Goal: Task Accomplishment & Management: Use online tool/utility

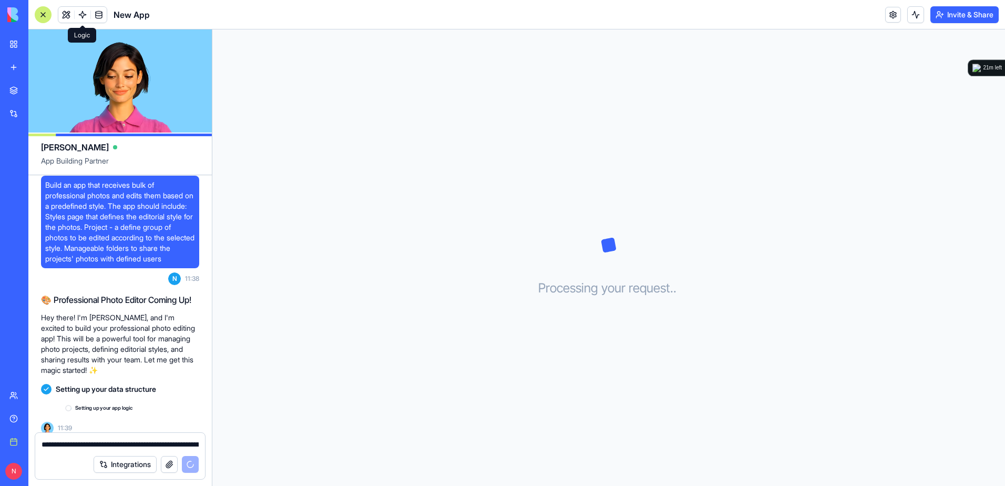
scroll to position [25, 0]
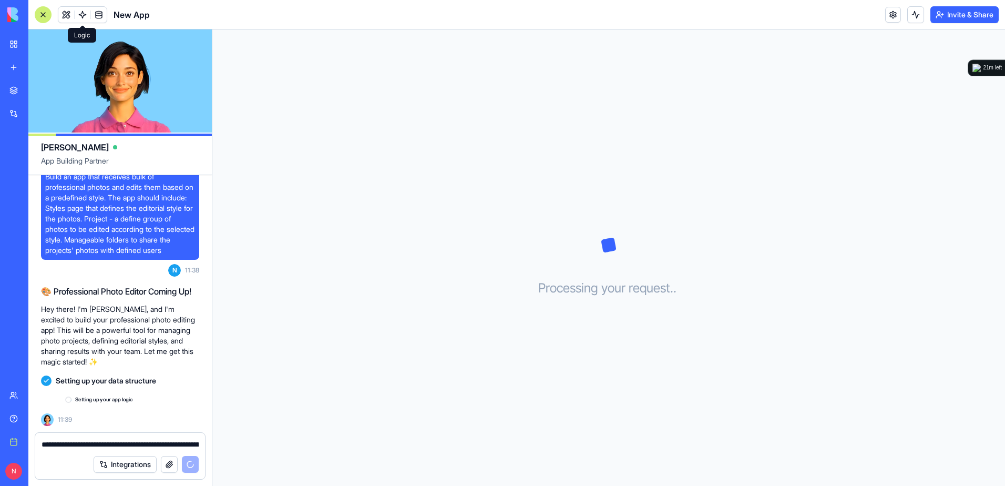
click at [69, 16] on span at bounding box center [82, 14] width 29 height 29
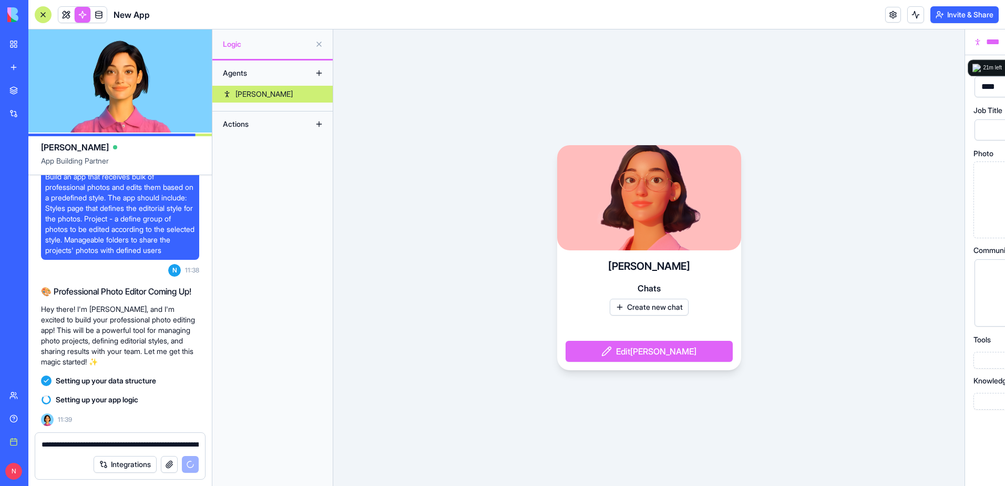
click at [69, 14] on link at bounding box center [66, 15] width 16 height 16
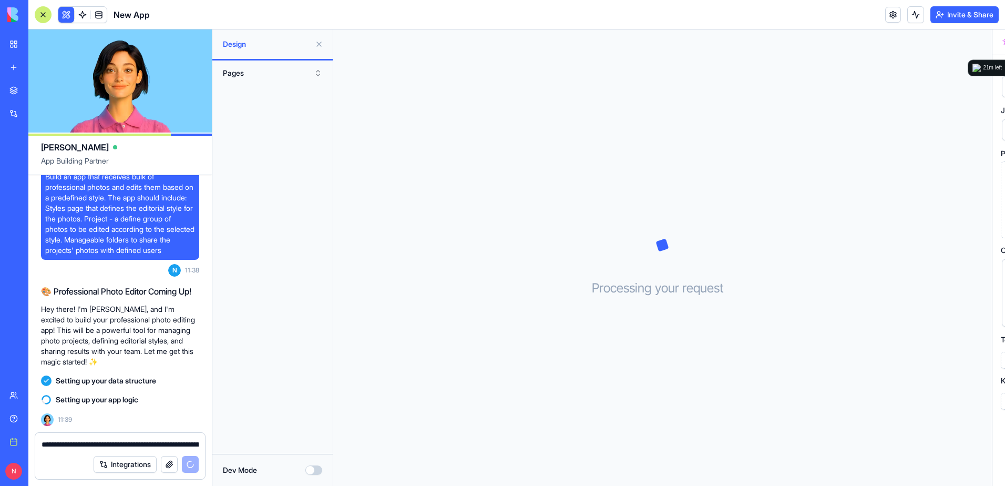
click at [80, 14] on link at bounding box center [83, 15] width 16 height 16
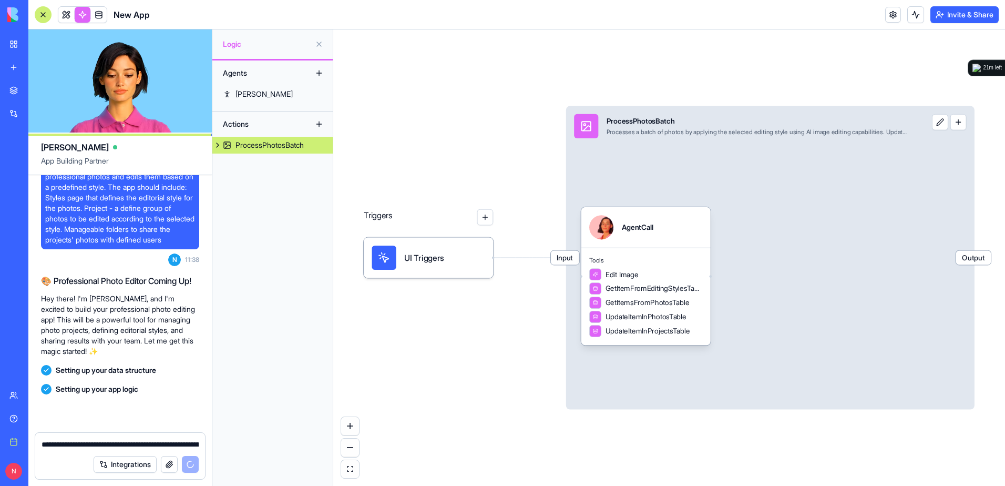
scroll to position [44, 0]
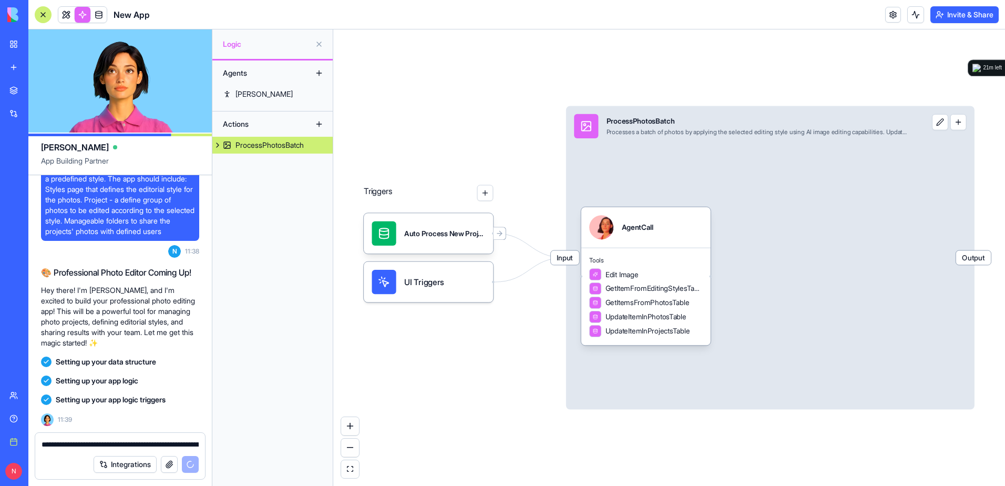
click at [318, 45] on button at bounding box center [319, 44] width 17 height 17
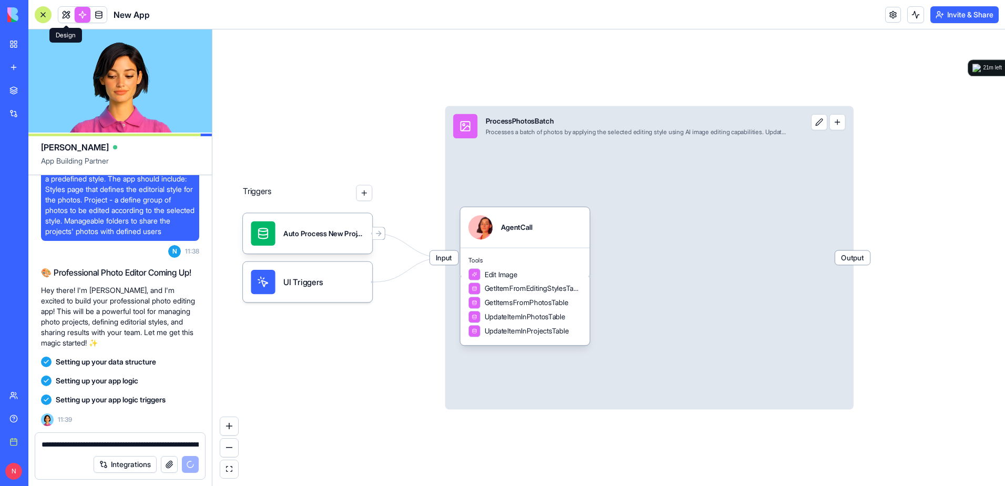
click at [64, 16] on link at bounding box center [66, 15] width 16 height 16
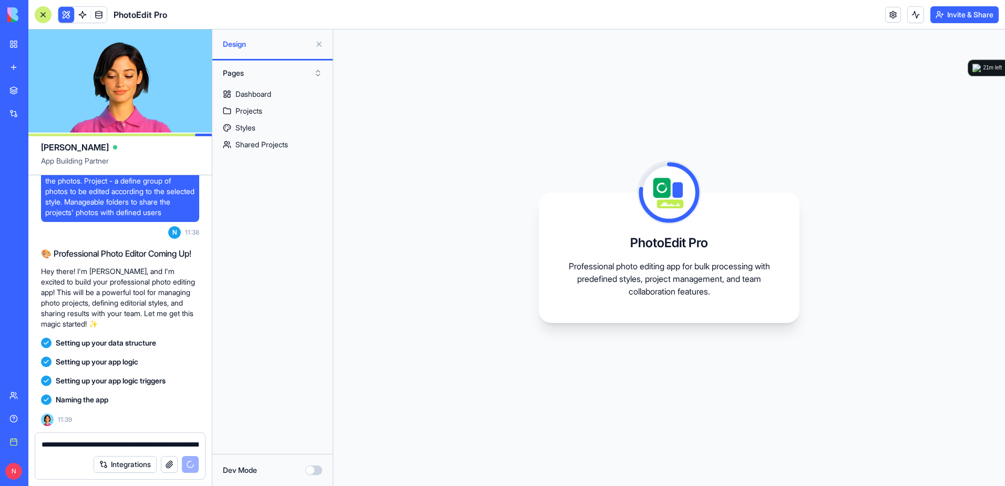
scroll to position [157, 0]
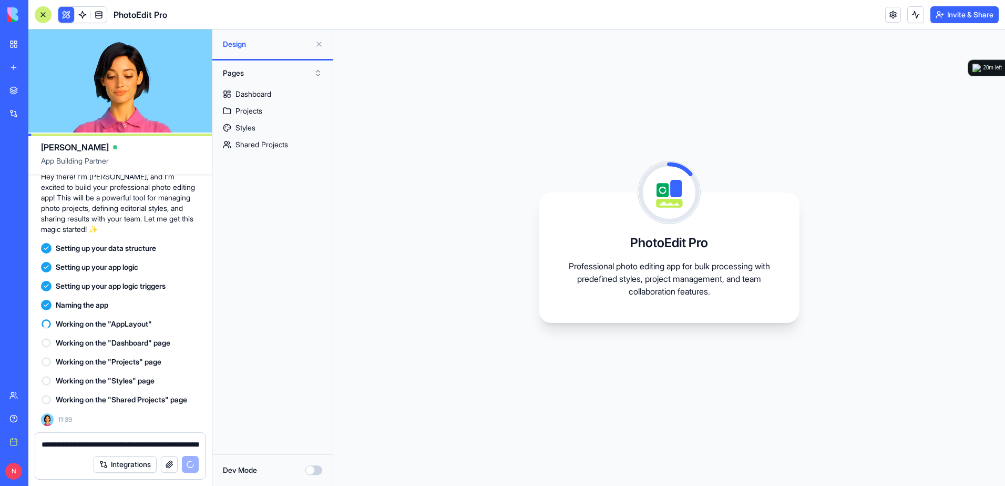
click at [318, 43] on button at bounding box center [319, 44] width 17 height 17
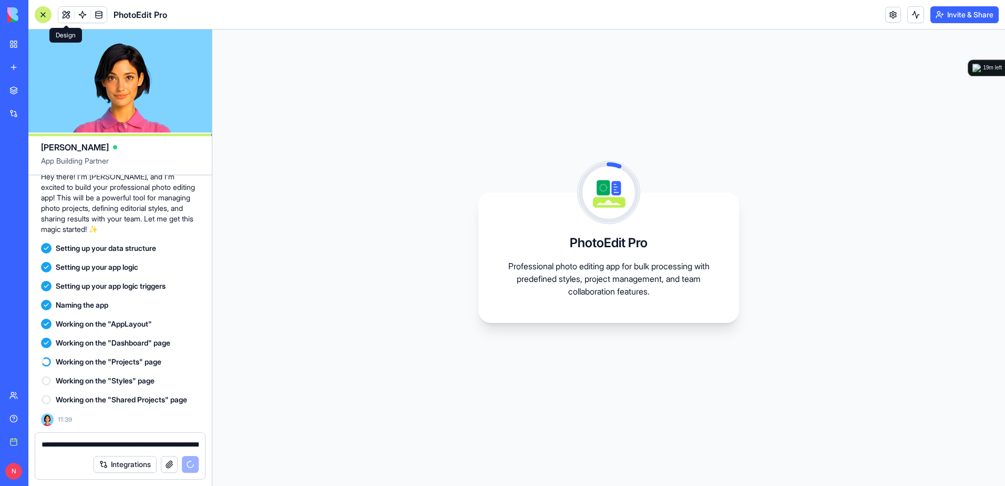
click at [69, 19] on button at bounding box center [66, 15] width 16 height 16
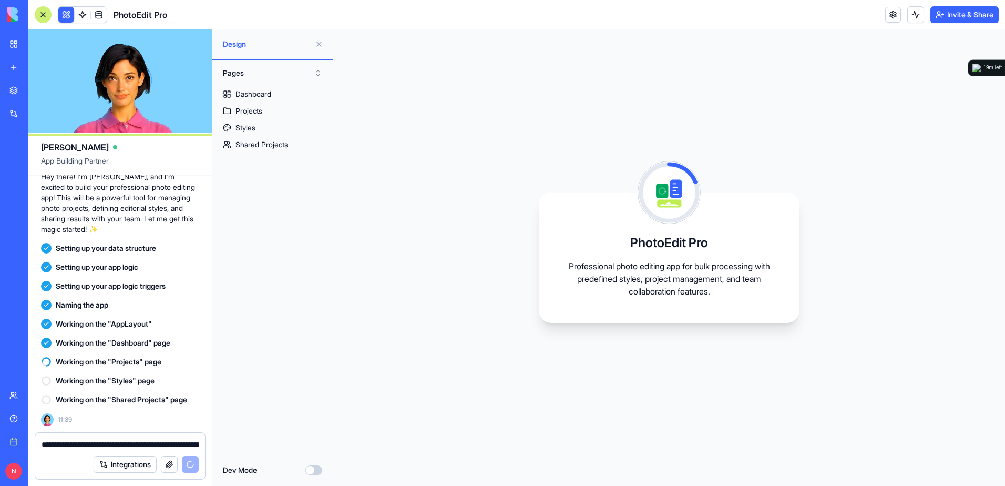
click at [315, 469] on button "Dev Mode" at bounding box center [314, 469] width 17 height 9
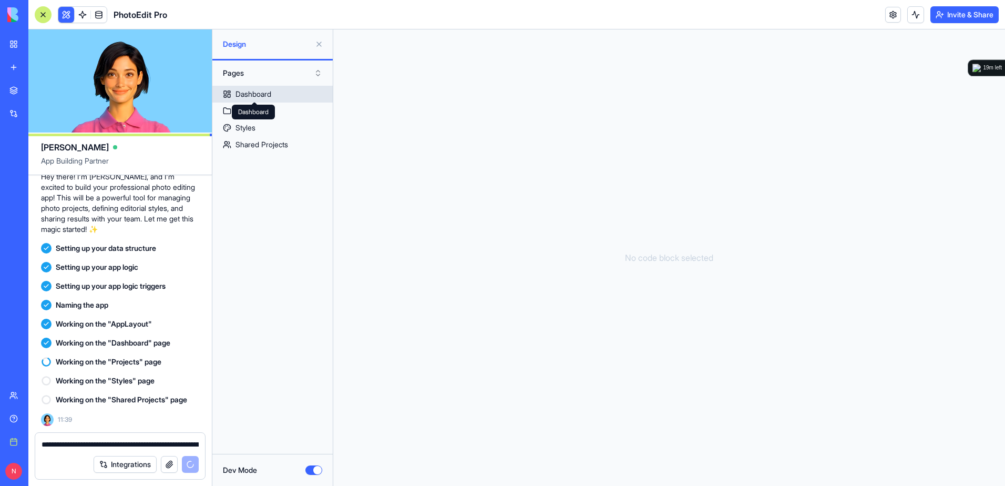
click at [241, 98] on div "Dashboard" at bounding box center [254, 94] width 36 height 11
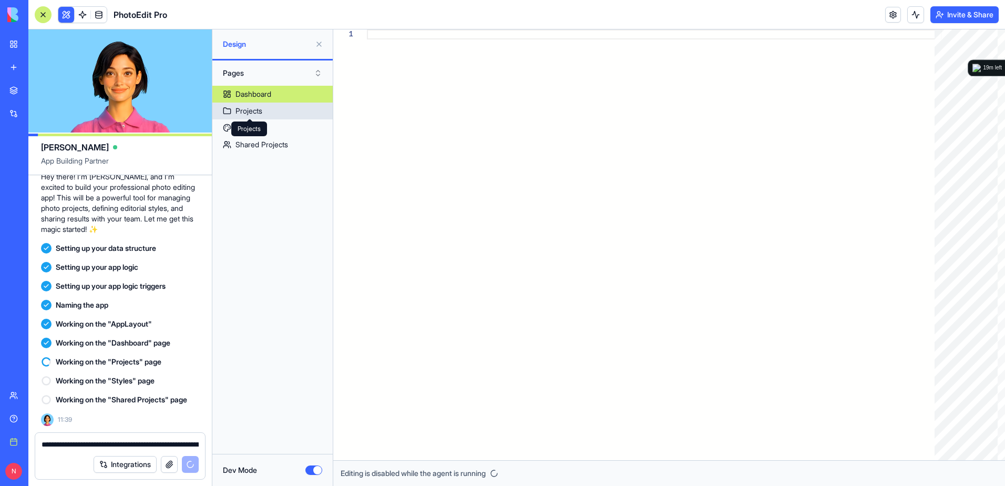
click at [254, 109] on div "Projects" at bounding box center [249, 111] width 27 height 11
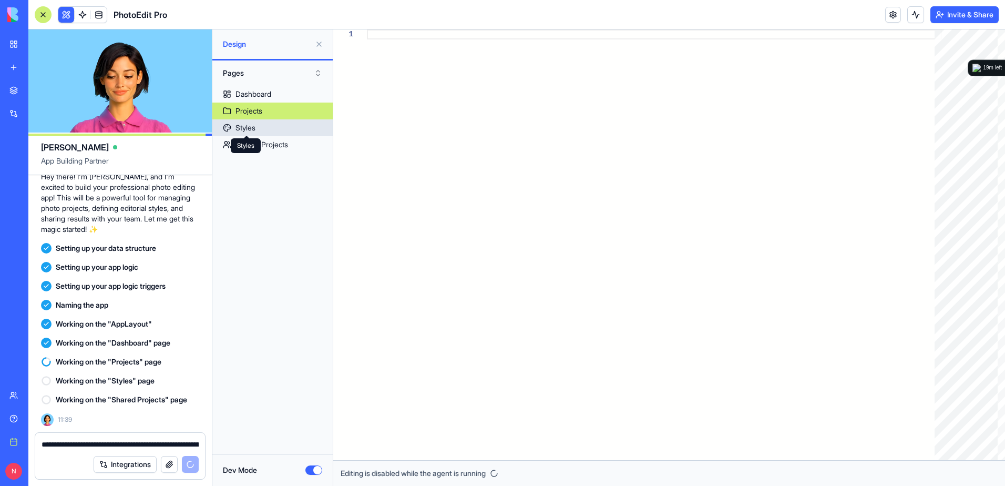
click at [250, 125] on div "Styles" at bounding box center [246, 128] width 20 height 11
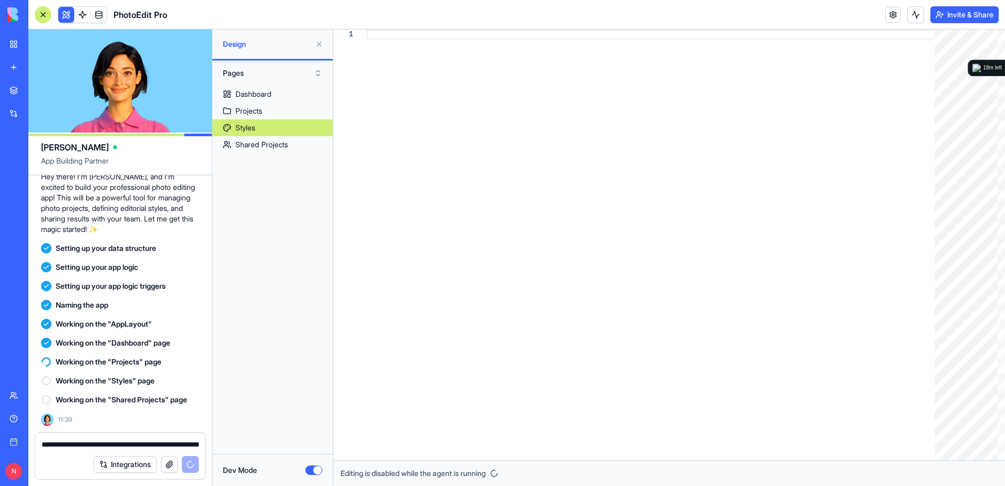
click at [311, 472] on button "Dev Mode" at bounding box center [314, 469] width 17 height 9
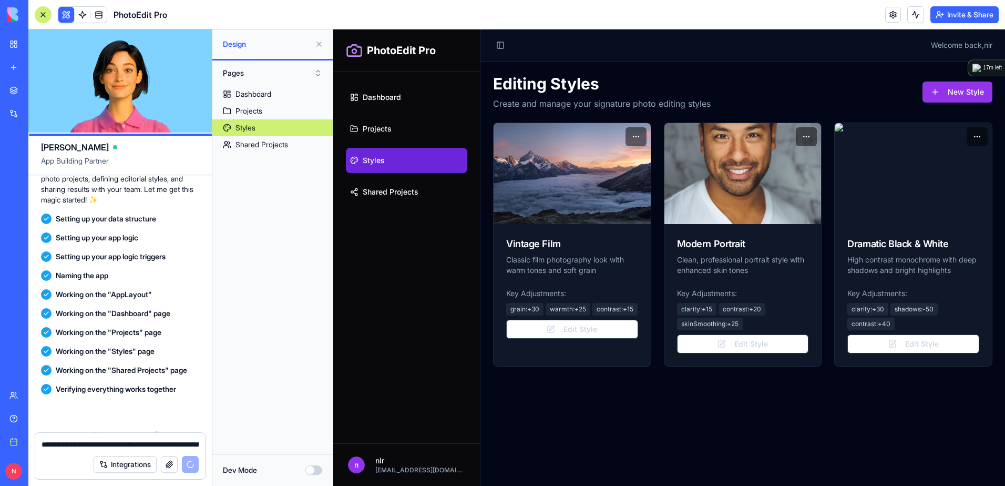
scroll to position [355, 0]
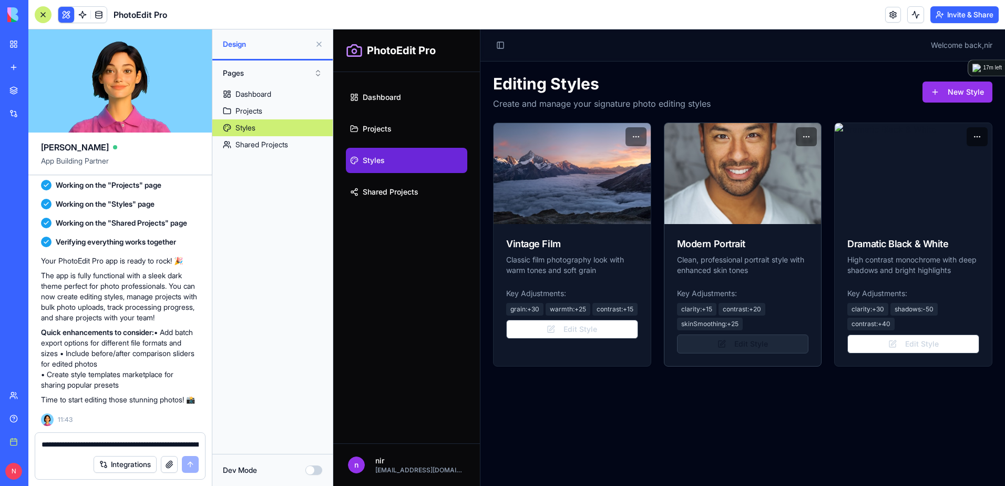
click at [730, 336] on button "Edit Style" at bounding box center [743, 343] width 132 height 19
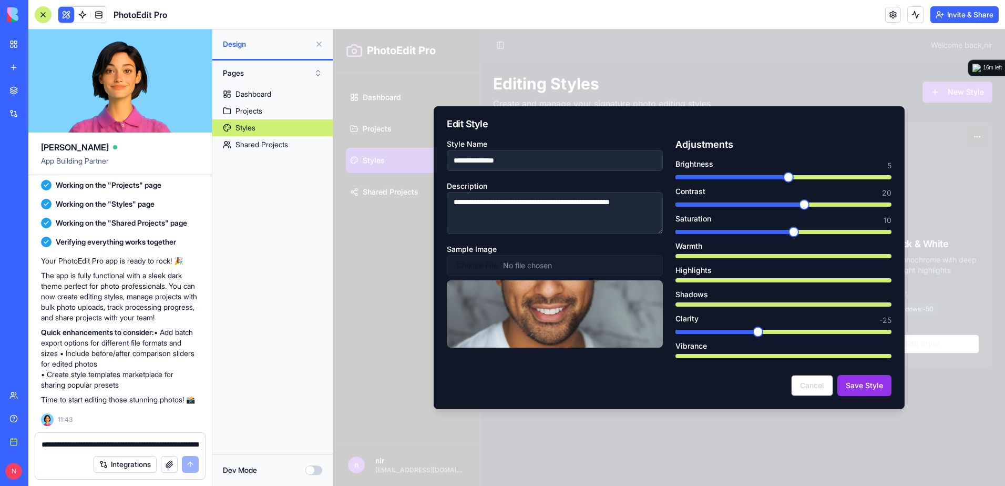
click at [511, 165] on input "**********" at bounding box center [555, 160] width 216 height 21
click at [496, 206] on textarea "**********" at bounding box center [555, 213] width 216 height 42
click at [733, 328] on div "Clarity -24" at bounding box center [784, 324] width 216 height 19
click at [798, 335] on div "Brightness 5 Contrast 20 Saturation 10 Warmth Highlights Shadows Clarity -24 Vi…" at bounding box center [784, 259] width 216 height 198
click at [855, 383] on button "Save Style" at bounding box center [865, 385] width 54 height 21
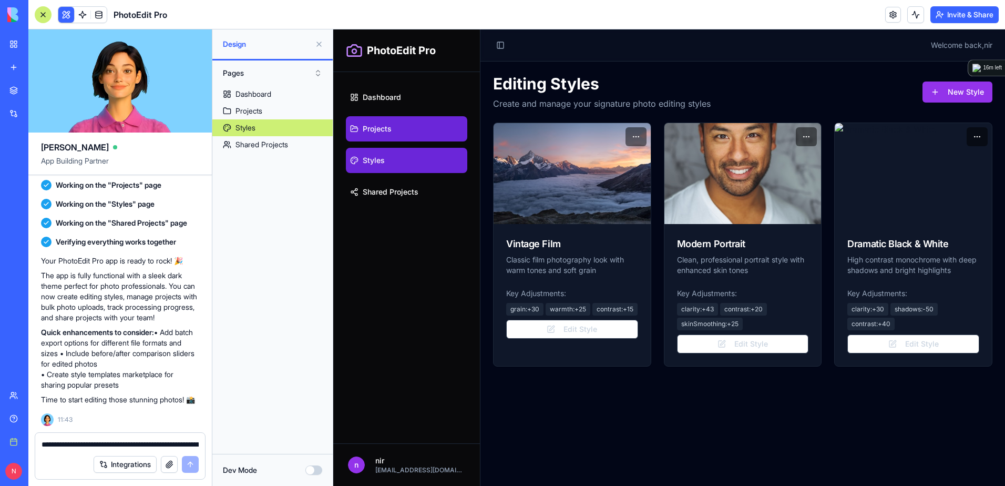
click at [386, 129] on span "Projects" at bounding box center [377, 129] width 29 height 11
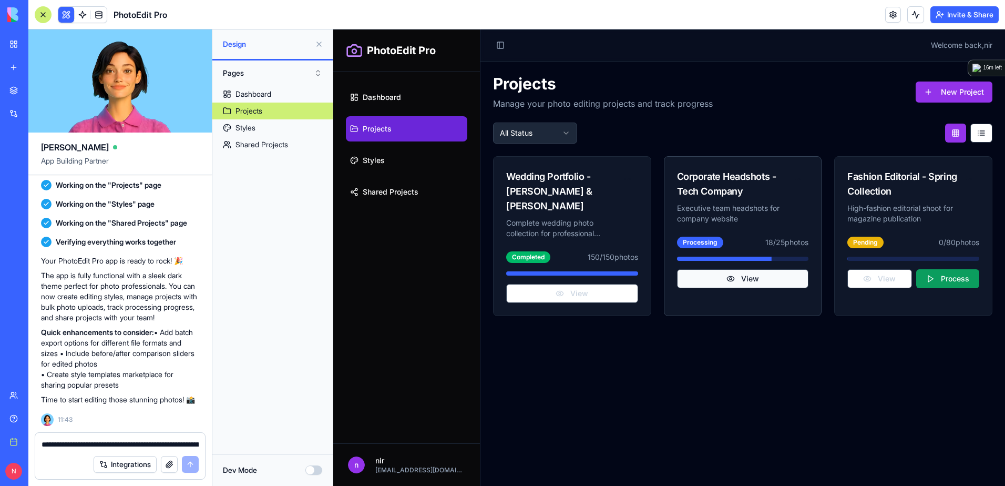
click at [737, 277] on button "View" at bounding box center [743, 278] width 132 height 19
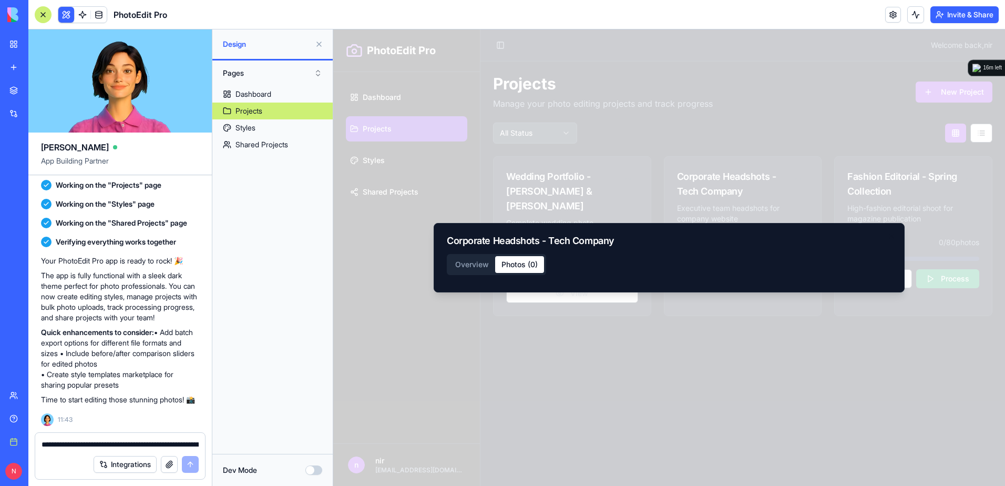
click at [511, 233] on div "Corporate Headshots - Tech Company Overview Photos ( 0 ) Close" at bounding box center [669, 257] width 471 height 69
click at [479, 268] on div "Overview Photos ( 0 )" at bounding box center [669, 266] width 445 height 25
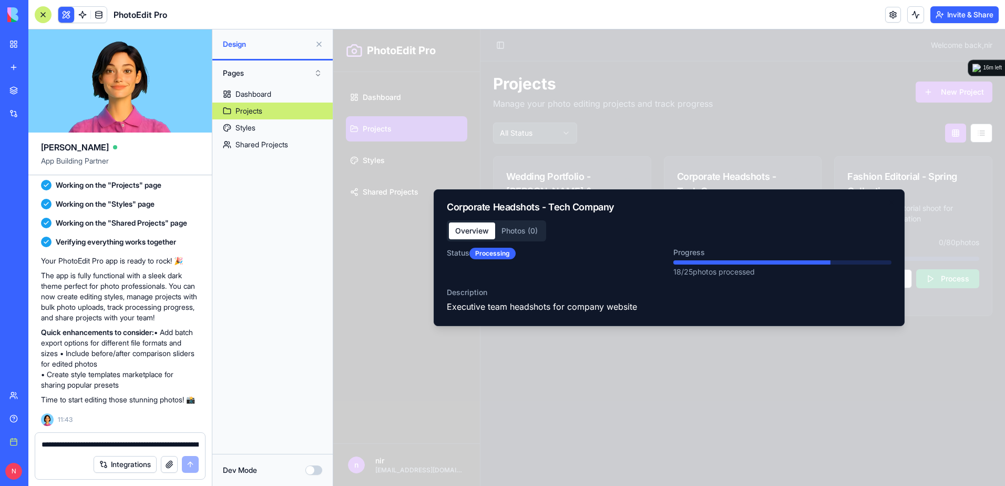
click at [579, 137] on div at bounding box center [669, 257] width 672 height 456
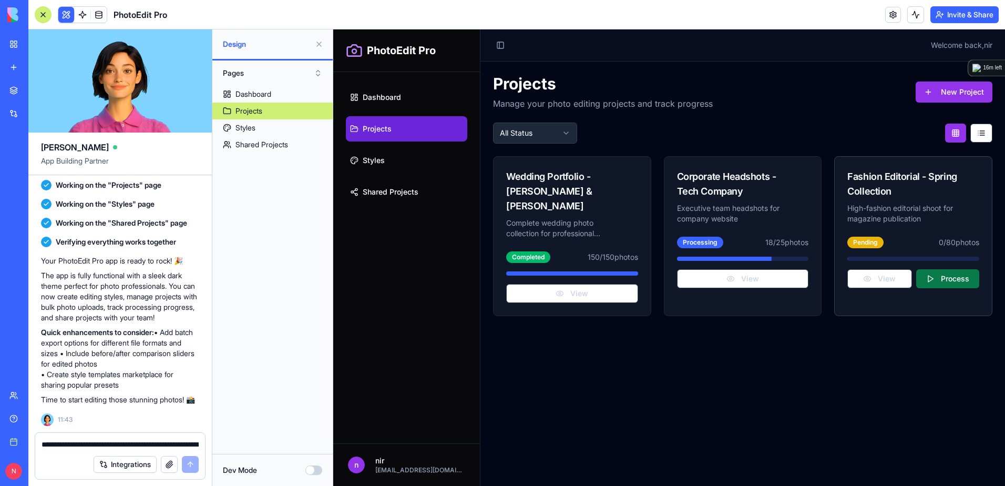
click at [939, 275] on button "Process" at bounding box center [948, 278] width 63 height 19
click at [595, 284] on button "View" at bounding box center [572, 293] width 132 height 19
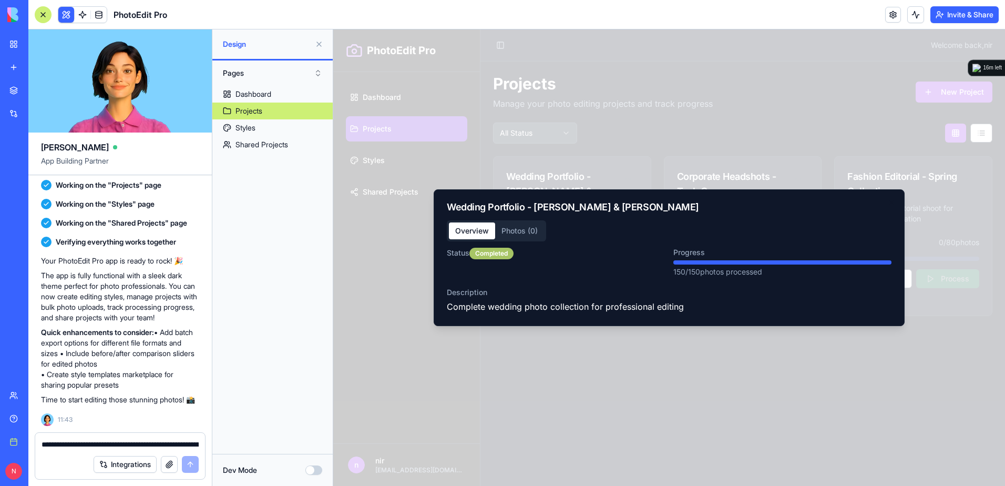
click at [500, 253] on div "Completed" at bounding box center [492, 254] width 44 height 12
click at [512, 228] on div "Wedding Portfolio - [PERSON_NAME] & [PERSON_NAME] Overview Photos ( 0 ) Status …" at bounding box center [669, 257] width 471 height 137
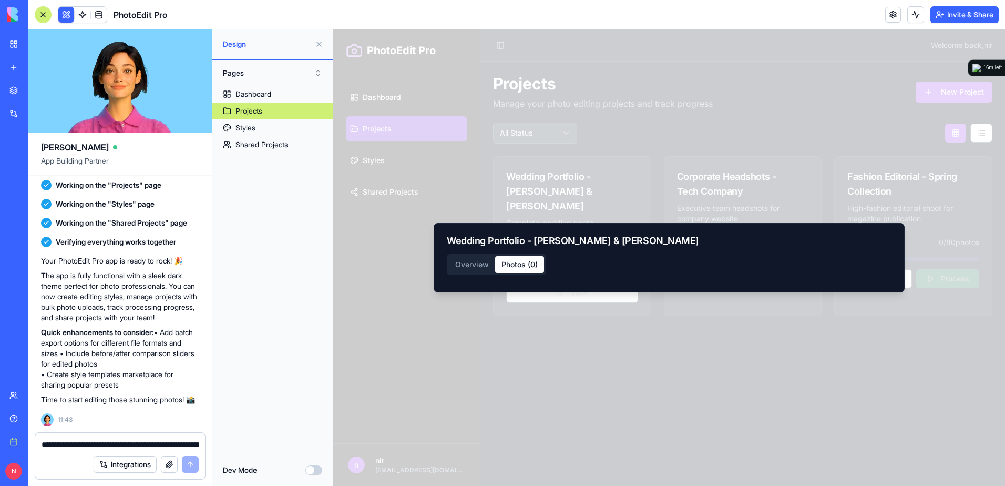
click at [436, 151] on div at bounding box center [669, 257] width 672 height 456
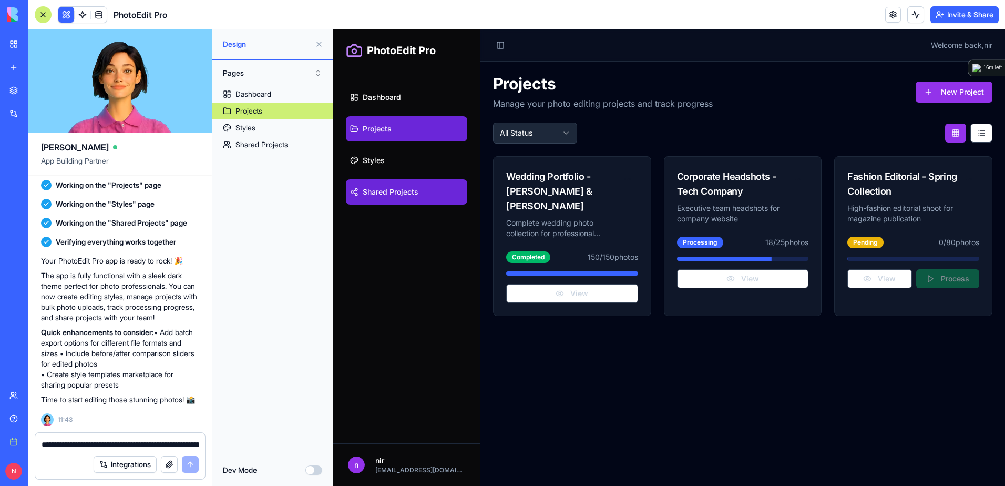
click at [418, 184] on link "Shared Projects" at bounding box center [406, 191] width 121 height 25
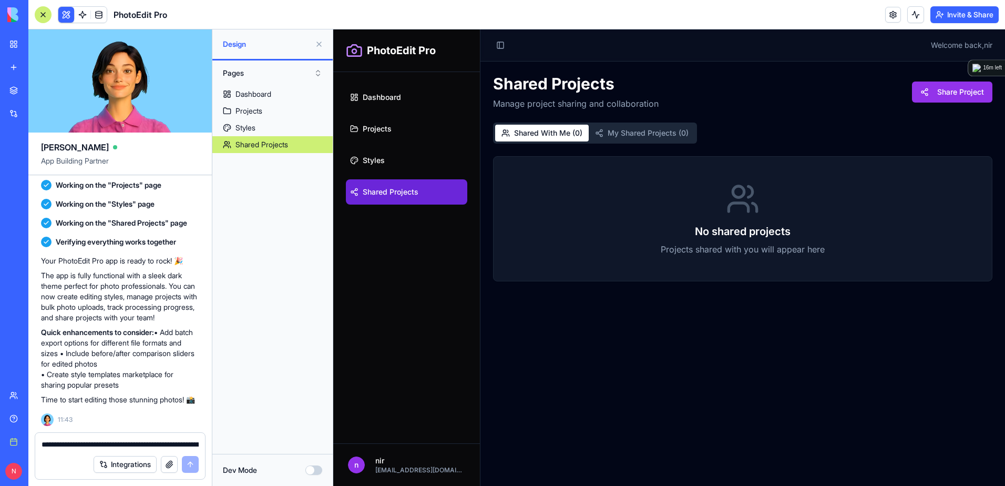
click at [665, 134] on button "My Shared Projects ( 0 )" at bounding box center [642, 133] width 106 height 17
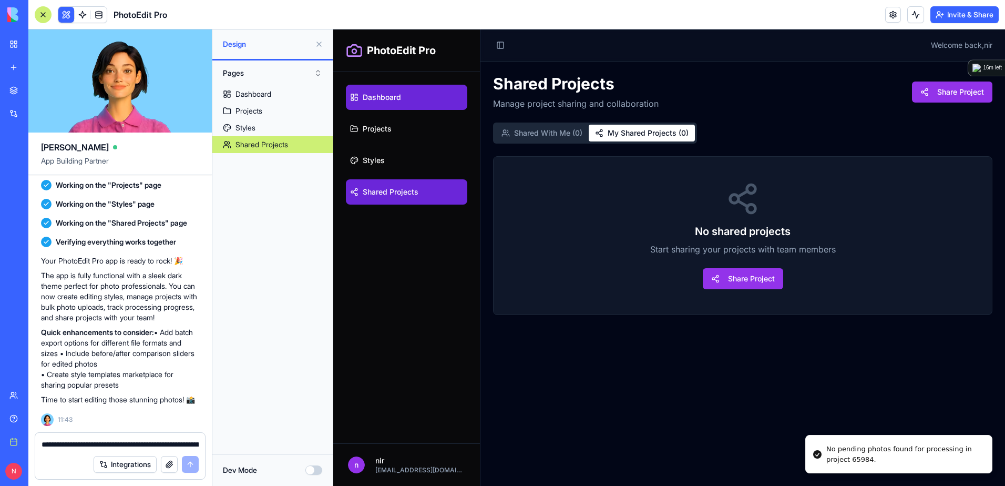
click at [408, 96] on link "Dashboard" at bounding box center [406, 97] width 121 height 25
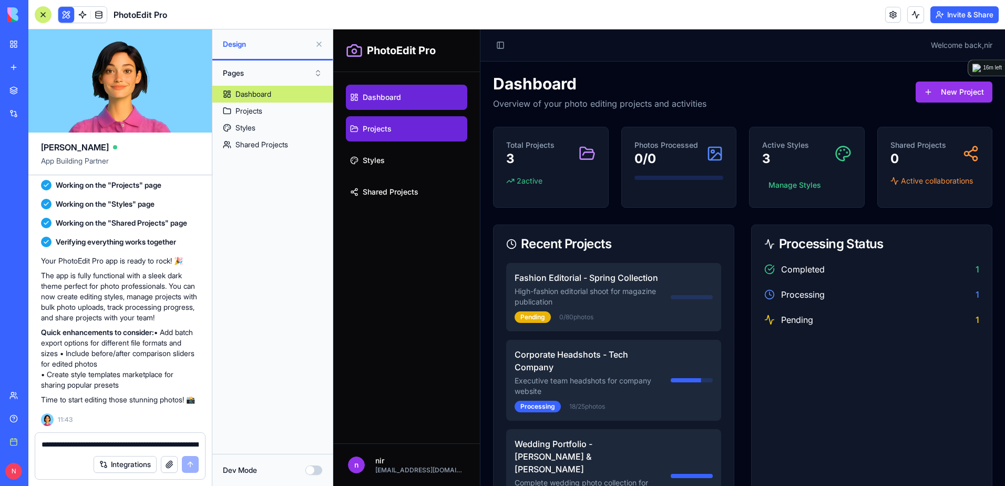
click at [399, 123] on link "Projects" at bounding box center [406, 128] width 121 height 25
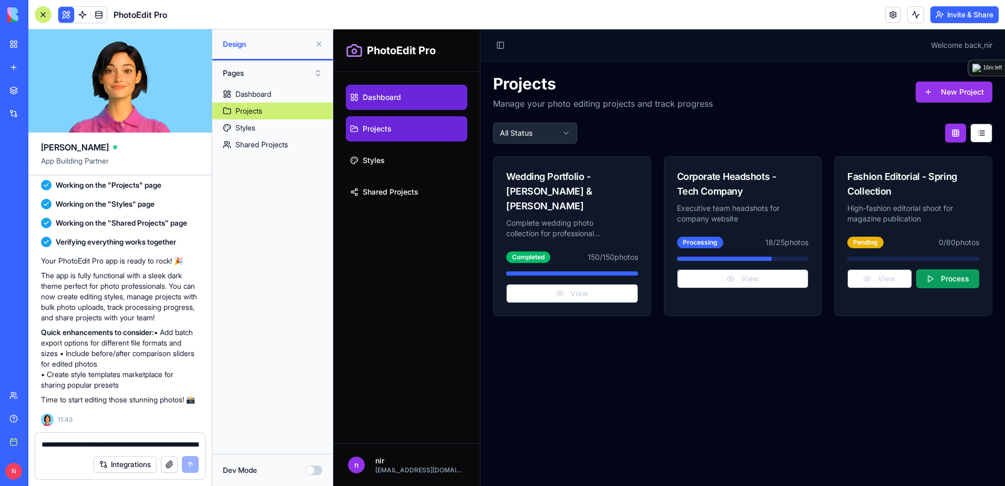
click at [412, 93] on link "Dashboard" at bounding box center [406, 97] width 121 height 25
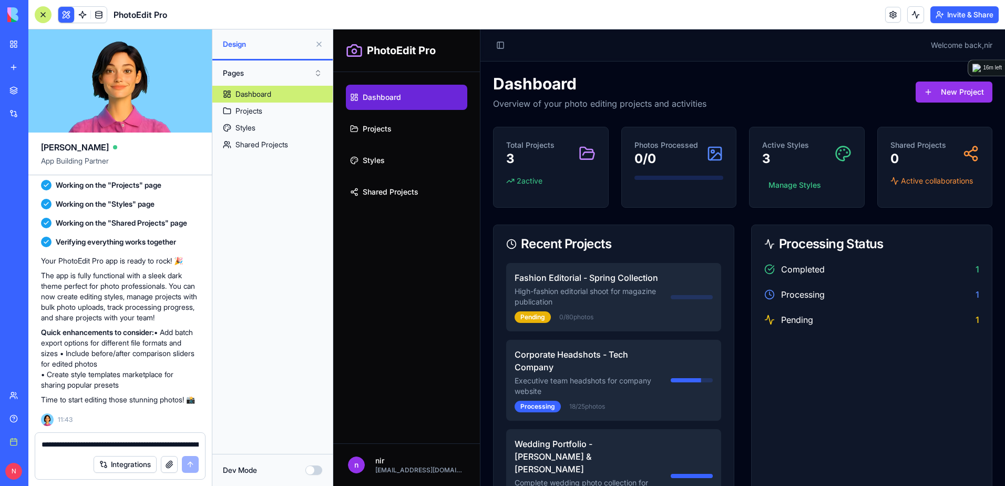
click at [317, 39] on button at bounding box center [319, 44] width 17 height 17
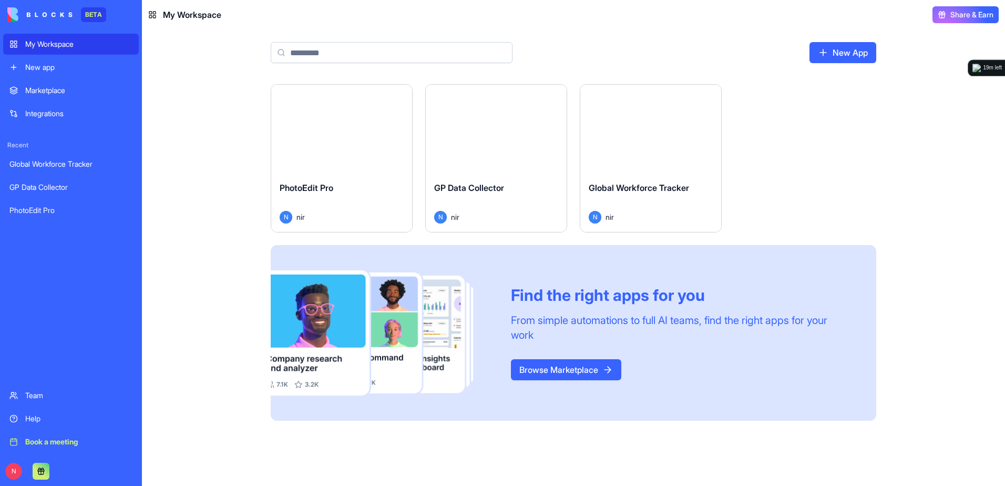
click at [306, 133] on button "Launch" at bounding box center [341, 128] width 79 height 21
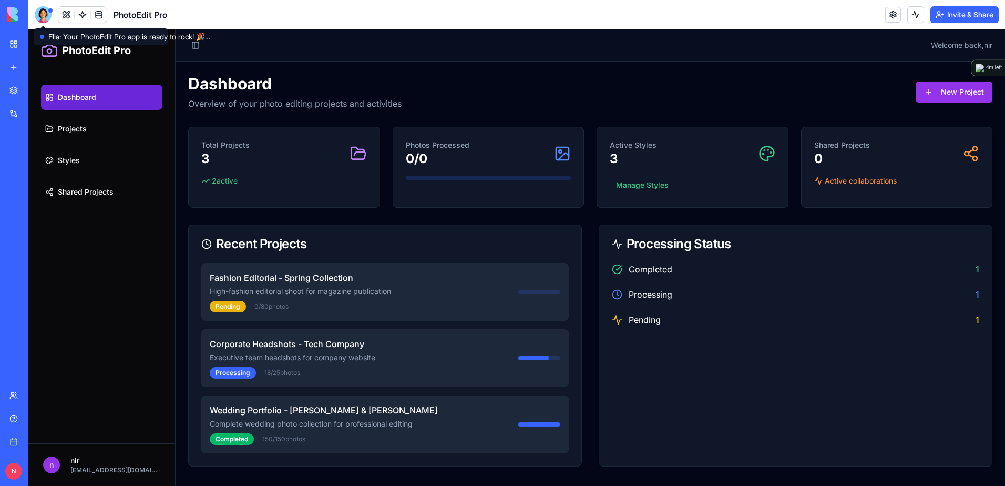
click at [47, 15] on div at bounding box center [43, 14] width 17 height 17
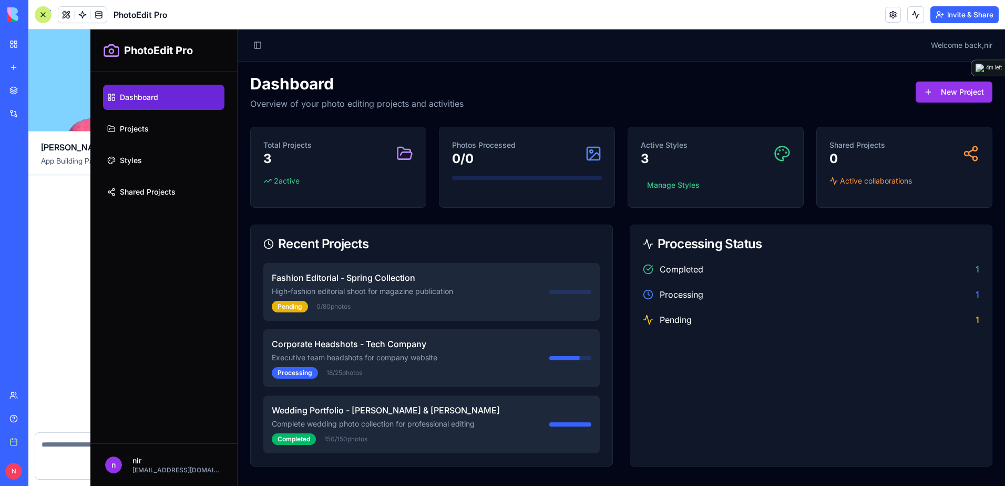
scroll to position [355, 0]
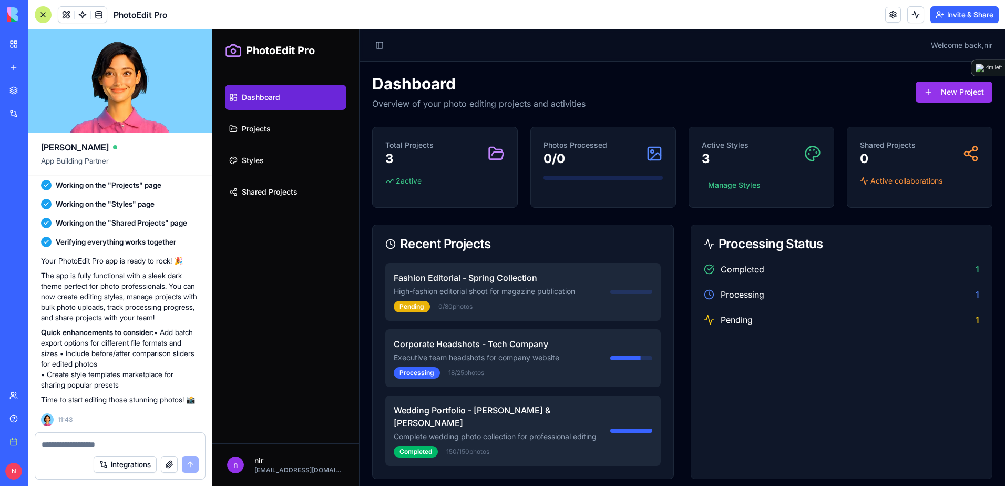
click at [143, 443] on textarea at bounding box center [120, 444] width 157 height 11
type textarea "**********"
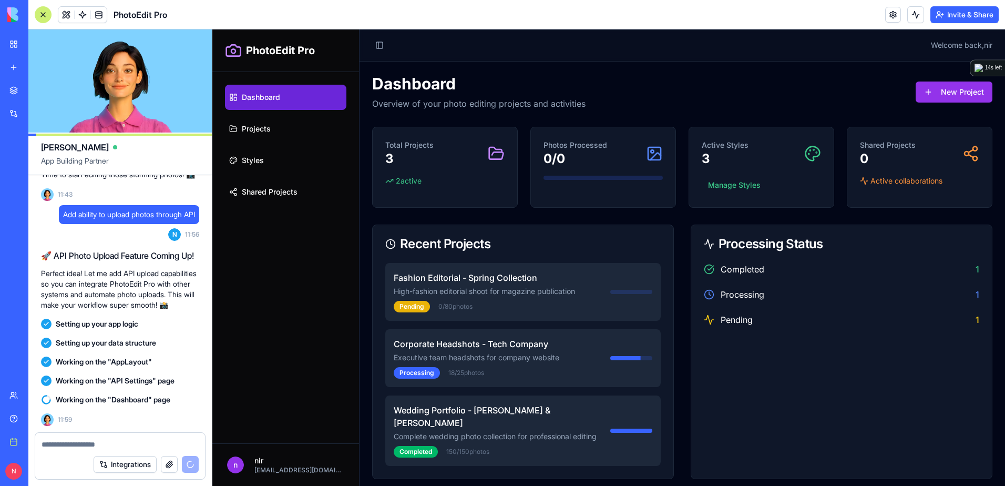
scroll to position [609, 0]
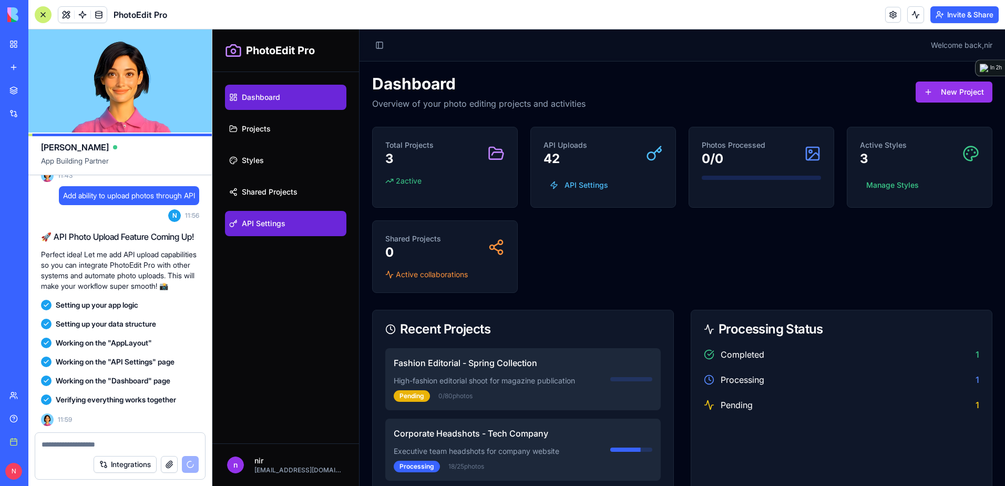
click at [275, 227] on span "API Settings" at bounding box center [264, 223] width 44 height 11
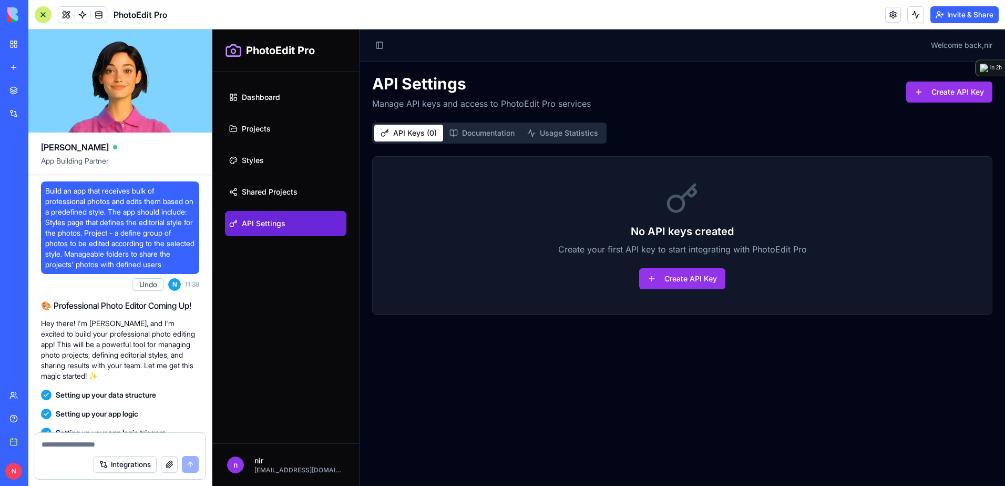
click at [41, 12] on div at bounding box center [43, 14] width 17 height 17
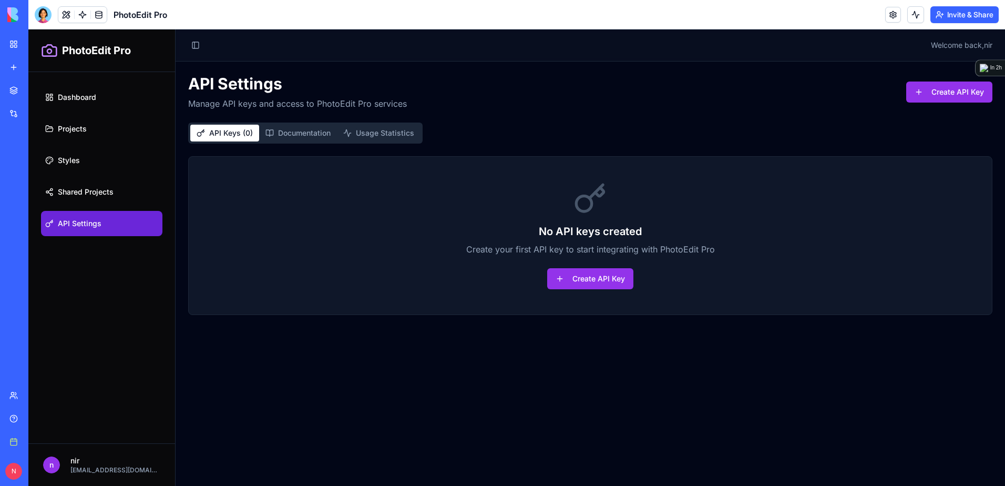
click at [41, 15] on div at bounding box center [43, 14] width 17 height 17
